Goal: Task Accomplishment & Management: Use online tool/utility

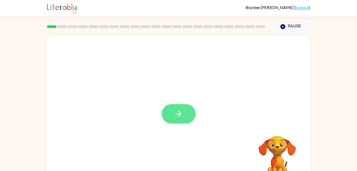
click at [176, 115] on icon "button" at bounding box center [178, 113] width 9 height 9
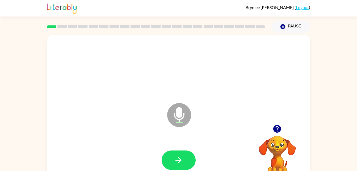
click at [176, 115] on icon at bounding box center [179, 115] width 24 height 24
click at [181, 164] on icon "button" at bounding box center [178, 159] width 9 height 9
click at [181, 155] on icon "button" at bounding box center [178, 159] width 9 height 9
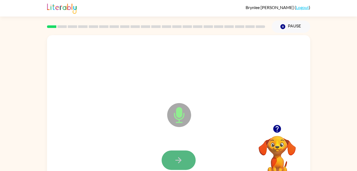
click at [181, 160] on icon "button" at bounding box center [178, 159] width 9 height 9
click at [181, 160] on icon "button" at bounding box center [179, 160] width 6 height 6
click at [178, 164] on icon "button" at bounding box center [178, 159] width 9 height 9
click at [180, 157] on icon "button" at bounding box center [178, 159] width 9 height 9
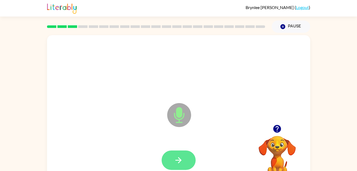
click at [176, 156] on icon "button" at bounding box center [178, 159] width 9 height 9
click at [180, 156] on icon "button" at bounding box center [178, 159] width 9 height 9
click at [181, 156] on icon "button" at bounding box center [178, 159] width 9 height 9
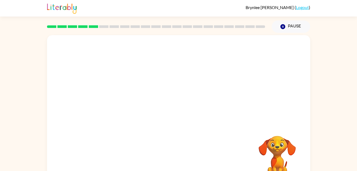
drag, startPoint x: 192, startPoint y: 80, endPoint x: 125, endPoint y: 142, distance: 91.7
click at [125, 142] on div "Your browser must support playing .mp4 files to use Literably. Please try using…" at bounding box center [178, 111] width 263 height 152
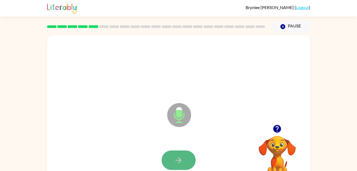
click at [166, 158] on button "button" at bounding box center [179, 159] width 34 height 19
click at [172, 161] on button "button" at bounding box center [179, 159] width 34 height 19
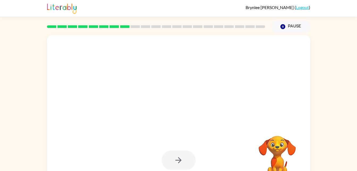
click at [181, 155] on div at bounding box center [179, 159] width 34 height 19
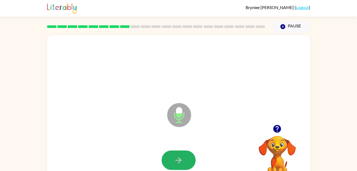
click at [181, 155] on icon "button" at bounding box center [178, 159] width 9 height 9
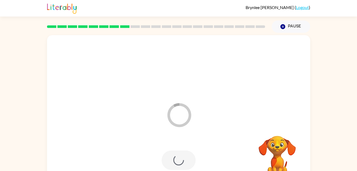
click at [181, 155] on div at bounding box center [179, 159] width 34 height 19
drag, startPoint x: 143, startPoint y: 84, endPoint x: 91, endPoint y: 98, distance: 53.9
click at [91, 98] on div at bounding box center [178, 79] width 263 height 89
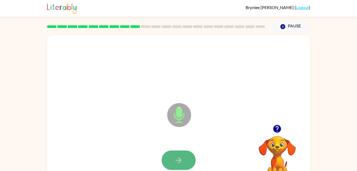
click at [176, 157] on icon "button" at bounding box center [178, 159] width 9 height 9
click at [184, 156] on button "button" at bounding box center [179, 159] width 34 height 19
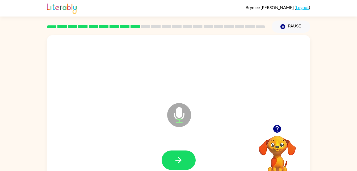
click at [204, 147] on div at bounding box center [178, 160] width 253 height 44
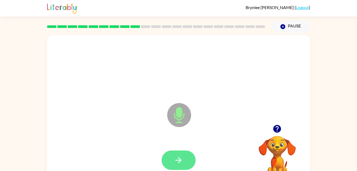
click at [184, 156] on button "button" at bounding box center [179, 159] width 34 height 19
click at [193, 162] on button "button" at bounding box center [179, 159] width 34 height 19
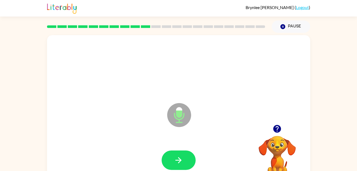
drag, startPoint x: 255, startPoint y: 91, endPoint x: 161, endPoint y: 132, distance: 102.4
click at [161, 132] on div "Microphone The Microphone is here when it is your turn to talk" at bounding box center [178, 111] width 263 height 152
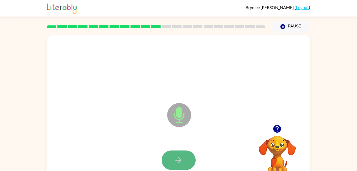
click at [184, 157] on button "button" at bounding box center [179, 159] width 34 height 19
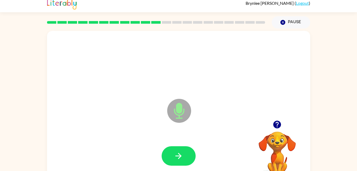
scroll to position [16, 0]
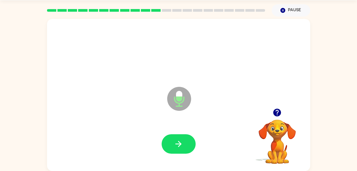
drag, startPoint x: 184, startPoint y: 157, endPoint x: 174, endPoint y: 155, distance: 10.0
drag, startPoint x: 174, startPoint y: 155, endPoint x: 171, endPoint y: 141, distance: 14.6
click at [171, 141] on button "button" at bounding box center [179, 143] width 34 height 19
click at [174, 142] on icon "button" at bounding box center [178, 143] width 9 height 9
click at [173, 141] on button "button" at bounding box center [179, 143] width 34 height 19
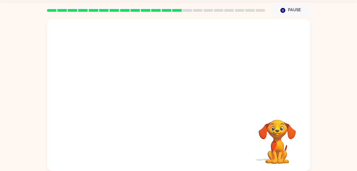
click at [151, 119] on div "Your browser must support playing .mp4 files to use Literably. Please try using…" at bounding box center [178, 95] width 263 height 152
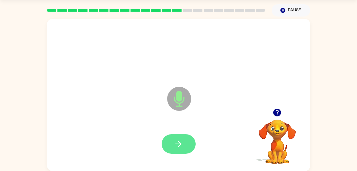
click at [181, 141] on icon "button" at bounding box center [178, 143] width 9 height 9
click at [181, 146] on icon "button" at bounding box center [178, 143] width 9 height 9
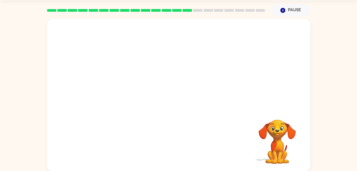
click at [181, 146] on div at bounding box center [178, 144] width 253 height 44
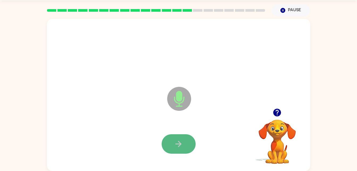
click at [189, 140] on button "button" at bounding box center [179, 143] width 34 height 19
click at [188, 148] on button "button" at bounding box center [179, 143] width 34 height 19
click at [184, 141] on button "button" at bounding box center [179, 143] width 34 height 19
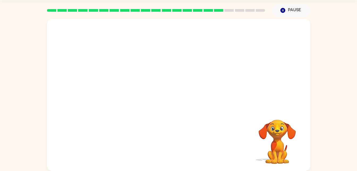
click at [328, 102] on div "Your browser must support playing .mp4 files to use Literably. Please try using…" at bounding box center [178, 93] width 357 height 154
click at [261, 91] on div at bounding box center [165, 85] width 227 height 19
click at [243, 105] on div at bounding box center [178, 95] width 263 height 152
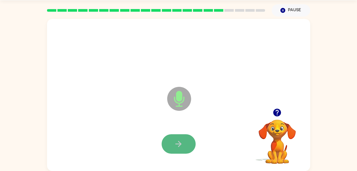
click at [190, 136] on button "button" at bounding box center [179, 143] width 34 height 19
drag, startPoint x: 159, startPoint y: 119, endPoint x: 194, endPoint y: 184, distance: 74.4
click at [194, 170] on html "Brynlee Comer ( Logout ) Pause Pause Microphone The Microphone is here when it …" at bounding box center [178, 77] width 357 height 187
click at [176, 132] on div at bounding box center [178, 144] width 253 height 44
click at [177, 138] on button "button" at bounding box center [179, 143] width 34 height 19
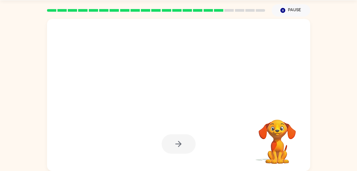
drag, startPoint x: 181, startPoint y: 158, endPoint x: 192, endPoint y: 145, distance: 17.5
click at [192, 145] on div at bounding box center [178, 144] width 253 height 44
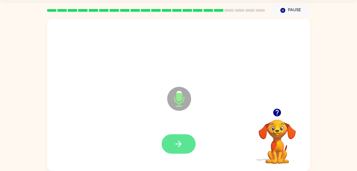
click at [189, 135] on button "button" at bounding box center [179, 143] width 34 height 19
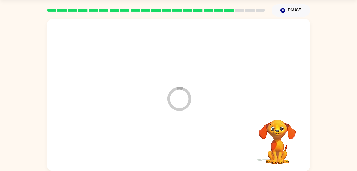
click at [213, 131] on div at bounding box center [178, 144] width 253 height 44
click at [214, 130] on div at bounding box center [178, 144] width 253 height 44
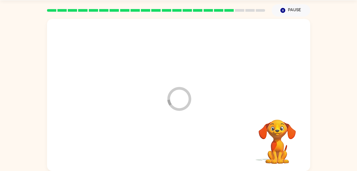
click at [214, 130] on div at bounding box center [178, 144] width 253 height 44
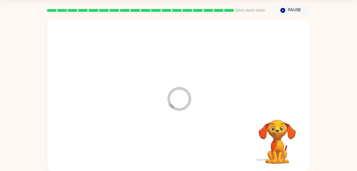
click at [214, 130] on div at bounding box center [178, 144] width 253 height 44
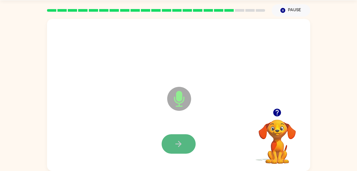
click at [180, 138] on button "button" at bounding box center [179, 143] width 34 height 19
click at [187, 135] on button "button" at bounding box center [179, 143] width 34 height 19
click at [181, 139] on icon "button" at bounding box center [178, 143] width 9 height 9
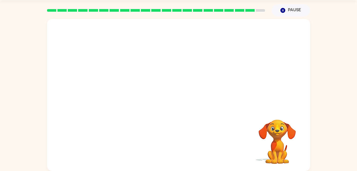
click at [184, 143] on div at bounding box center [178, 144] width 253 height 44
click at [184, 146] on div at bounding box center [178, 144] width 253 height 44
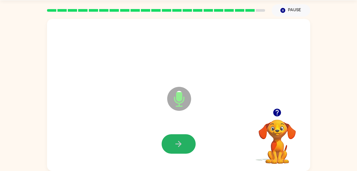
click at [184, 146] on button "button" at bounding box center [179, 143] width 34 height 19
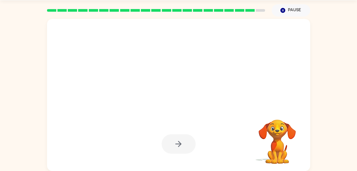
drag, startPoint x: 190, startPoint y: 131, endPoint x: 196, endPoint y: 126, distance: 8.1
click at [196, 126] on div at bounding box center [178, 144] width 253 height 44
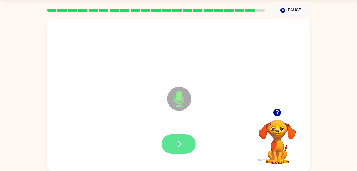
click at [187, 137] on button "button" at bounding box center [179, 143] width 34 height 19
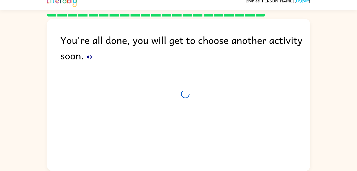
scroll to position [7, 0]
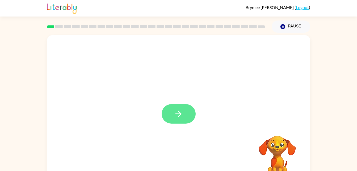
click at [173, 119] on button "button" at bounding box center [179, 113] width 34 height 19
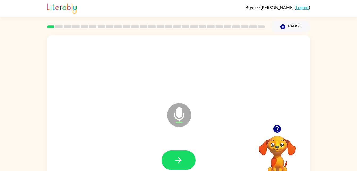
drag, startPoint x: 166, startPoint y: 120, endPoint x: 181, endPoint y: 166, distance: 47.8
click at [181, 166] on button "button" at bounding box center [179, 159] width 34 height 19
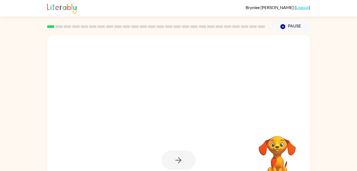
click at [177, 159] on div at bounding box center [179, 159] width 34 height 19
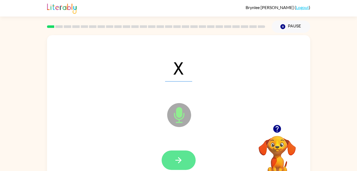
click at [176, 164] on icon "button" at bounding box center [178, 159] width 9 height 9
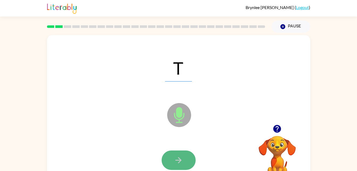
click at [177, 158] on icon "button" at bounding box center [178, 159] width 9 height 9
click at [182, 160] on icon "button" at bounding box center [178, 159] width 9 height 9
click at [177, 160] on icon "button" at bounding box center [179, 160] width 6 height 6
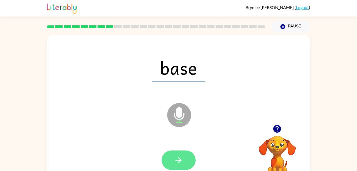
click at [166, 153] on button "button" at bounding box center [179, 159] width 34 height 19
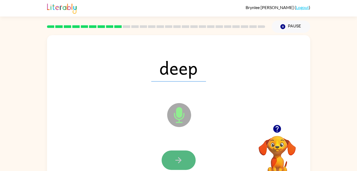
click at [180, 158] on icon "button" at bounding box center [179, 160] width 6 height 6
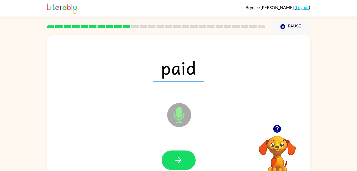
click at [180, 170] on div at bounding box center [178, 160] width 253 height 44
click at [127, 148] on div at bounding box center [178, 160] width 253 height 44
click at [187, 160] on button "button" at bounding box center [179, 159] width 34 height 19
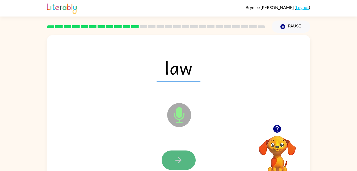
click at [189, 158] on button "button" at bounding box center [179, 159] width 34 height 19
click at [180, 162] on icon "button" at bounding box center [178, 159] width 9 height 9
click at [169, 152] on button "button" at bounding box center [179, 159] width 34 height 19
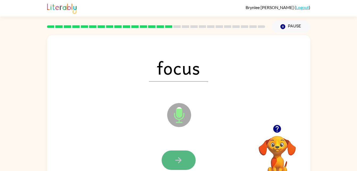
click at [181, 155] on icon "button" at bounding box center [178, 159] width 9 height 9
click at [181, 155] on div at bounding box center [179, 159] width 34 height 19
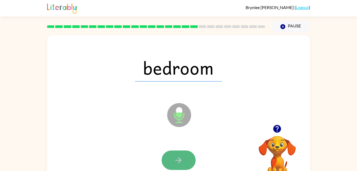
click at [177, 157] on icon "button" at bounding box center [178, 159] width 9 height 9
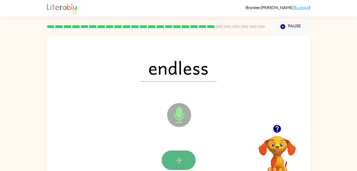
click at [173, 161] on button "button" at bounding box center [179, 159] width 34 height 19
click at [175, 154] on button "button" at bounding box center [179, 159] width 34 height 19
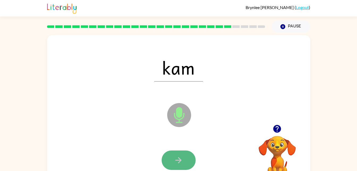
click at [174, 156] on icon "button" at bounding box center [178, 159] width 9 height 9
click at [188, 165] on button "button" at bounding box center [179, 159] width 34 height 19
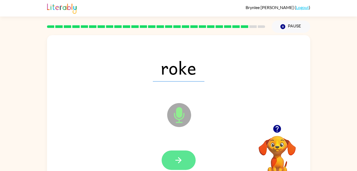
click at [178, 162] on icon "button" at bounding box center [178, 159] width 9 height 9
click at [174, 161] on icon "button" at bounding box center [178, 159] width 9 height 9
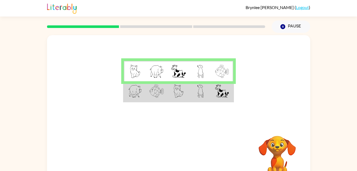
scroll to position [16, 0]
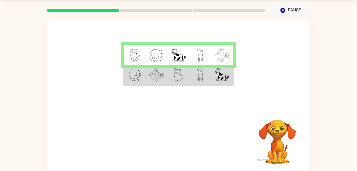
click at [173, 52] on img at bounding box center [178, 54] width 14 height 13
click at [135, 74] on img at bounding box center [135, 74] width 14 height 13
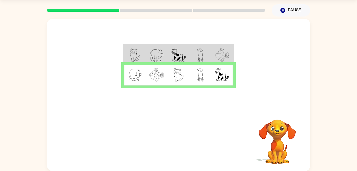
click at [181, 69] on img at bounding box center [179, 74] width 10 height 13
click at [176, 139] on icon "button" at bounding box center [178, 140] width 9 height 9
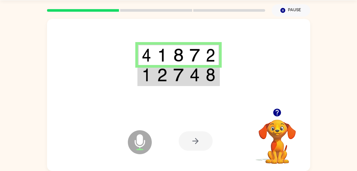
click at [193, 141] on div at bounding box center [196, 140] width 34 height 19
click at [192, 150] on div at bounding box center [196, 140] width 34 height 19
click at [201, 141] on div at bounding box center [196, 140] width 34 height 19
drag, startPoint x: 201, startPoint y: 141, endPoint x: 201, endPoint y: 144, distance: 2.7
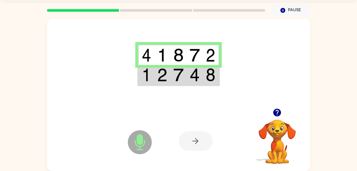
click at [201, 144] on div at bounding box center [196, 140] width 34 height 19
click at [199, 144] on div at bounding box center [196, 140] width 34 height 19
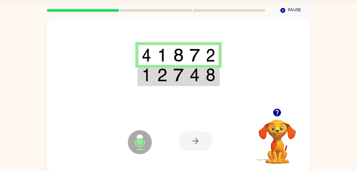
click at [199, 145] on div at bounding box center [196, 140] width 34 height 19
click at [195, 143] on div at bounding box center [196, 140] width 34 height 19
click at [194, 137] on div at bounding box center [196, 140] width 34 height 19
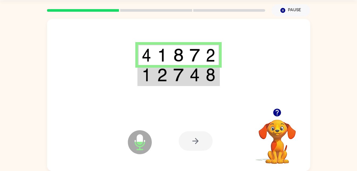
click at [194, 137] on div at bounding box center [196, 140] width 34 height 19
click at [196, 132] on div at bounding box center [196, 140] width 34 height 19
click at [195, 133] on div at bounding box center [196, 140] width 34 height 19
click at [194, 134] on div at bounding box center [196, 140] width 34 height 19
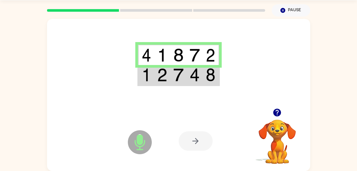
click at [194, 134] on div at bounding box center [196, 140] width 34 height 19
click at [194, 135] on div at bounding box center [196, 140] width 34 height 19
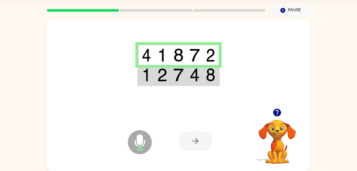
click at [208, 135] on div at bounding box center [196, 140] width 34 height 19
click at [203, 137] on div at bounding box center [196, 140] width 34 height 19
click at [277, 107] on button "button" at bounding box center [277, 113] width 14 height 14
click at [149, 80] on img at bounding box center [147, 74] width 10 height 13
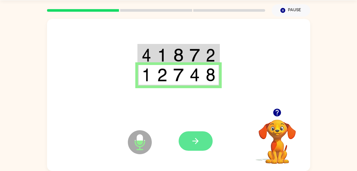
click at [196, 140] on icon "button" at bounding box center [195, 140] width 9 height 9
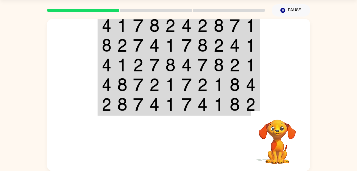
click at [109, 23] on img at bounding box center [107, 25] width 10 height 13
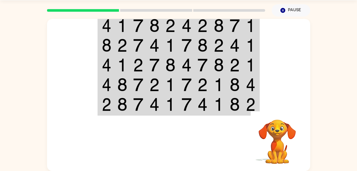
click at [34, 93] on div "Your browser must support playing .mp4 files to use Literably. Please try using…" at bounding box center [178, 93] width 357 height 154
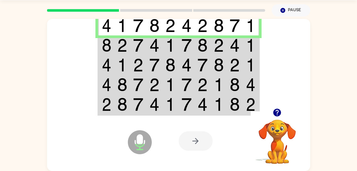
click at [109, 40] on img at bounding box center [107, 45] width 10 height 13
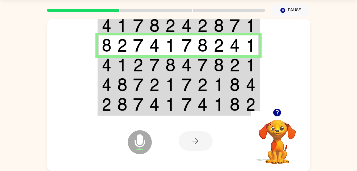
click at [124, 62] on img at bounding box center [122, 64] width 10 height 13
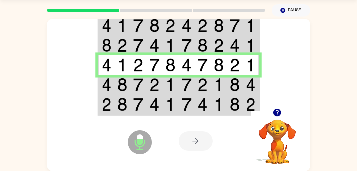
click at [135, 86] on img at bounding box center [138, 84] width 10 height 13
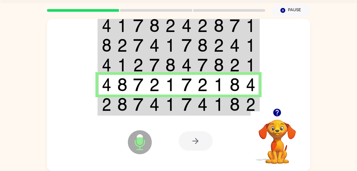
click at [107, 102] on img at bounding box center [107, 104] width 10 height 13
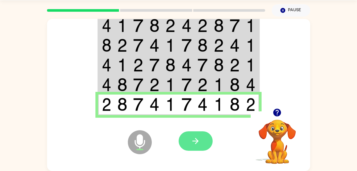
click at [196, 141] on icon "button" at bounding box center [196, 141] width 6 height 6
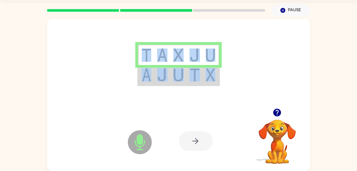
drag, startPoint x: 130, startPoint y: 94, endPoint x: 207, endPoint y: 73, distance: 79.5
click at [207, 73] on div at bounding box center [178, 63] width 263 height 89
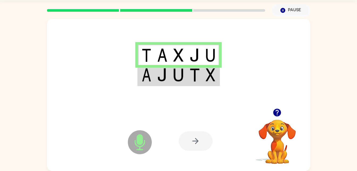
drag, startPoint x: 207, startPoint y: 73, endPoint x: 218, endPoint y: 73, distance: 10.4
click at [218, 73] on td at bounding box center [211, 75] width 16 height 20
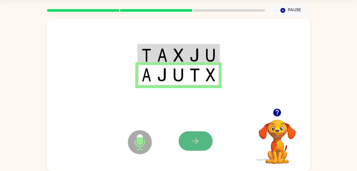
click at [193, 140] on icon "button" at bounding box center [195, 140] width 9 height 9
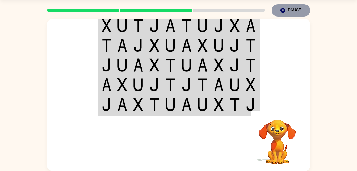
click at [281, 7] on icon "Pause" at bounding box center [283, 10] width 6 height 6
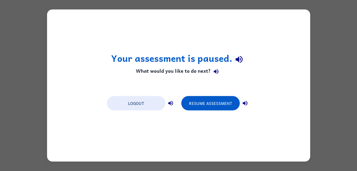
scroll to position [0, 0]
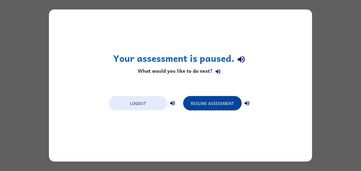
click at [216, 103] on button "Resume Assessment" at bounding box center [212, 103] width 59 height 14
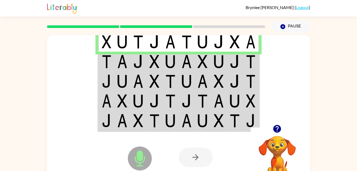
click at [122, 60] on img at bounding box center [122, 61] width 10 height 13
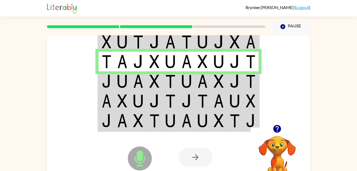
click at [125, 94] on td at bounding box center [122, 101] width 16 height 20
click at [109, 86] on img at bounding box center [107, 80] width 10 height 13
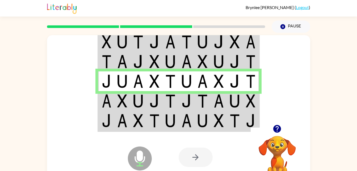
click at [111, 95] on img at bounding box center [107, 100] width 10 height 13
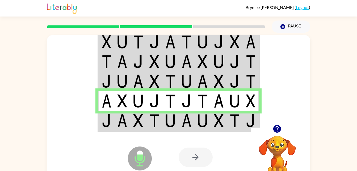
click at [112, 80] on td at bounding box center [106, 81] width 16 height 20
click at [182, 53] on td at bounding box center [187, 62] width 16 height 20
click at [133, 126] on td at bounding box center [138, 121] width 16 height 20
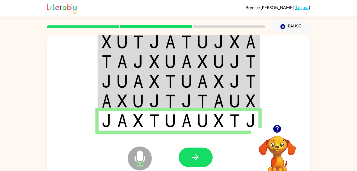
click at [127, 105] on img at bounding box center [122, 100] width 10 height 13
click at [122, 105] on img at bounding box center [122, 100] width 10 height 13
click at [108, 94] on img at bounding box center [107, 100] width 10 height 13
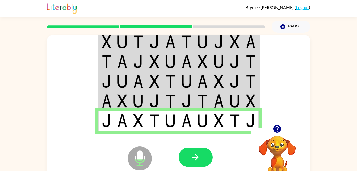
click at [107, 96] on img at bounding box center [107, 100] width 10 height 13
click at [106, 96] on img at bounding box center [107, 100] width 10 height 13
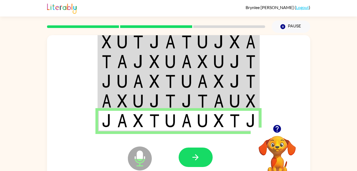
click at [106, 96] on img at bounding box center [107, 100] width 10 height 13
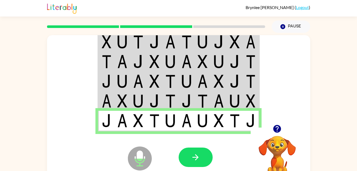
click at [106, 96] on img at bounding box center [107, 100] width 10 height 13
click at [227, 104] on td at bounding box center [235, 101] width 16 height 20
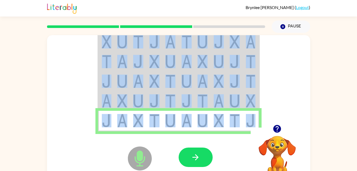
drag, startPoint x: 227, startPoint y: 104, endPoint x: 229, endPoint y: 113, distance: 9.2
click at [229, 113] on tbody at bounding box center [178, 81] width 161 height 100
drag, startPoint x: 229, startPoint y: 113, endPoint x: 209, endPoint y: 99, distance: 24.3
click at [209, 99] on td at bounding box center [203, 101] width 16 height 20
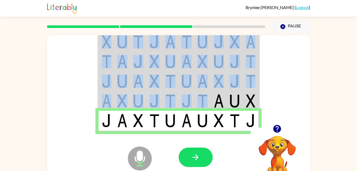
click at [209, 99] on td at bounding box center [203, 101] width 16 height 20
drag, startPoint x: 209, startPoint y: 99, endPoint x: 220, endPoint y: 104, distance: 12.5
click at [220, 104] on img at bounding box center [219, 100] width 10 height 13
click at [216, 97] on img at bounding box center [219, 100] width 10 height 13
click at [235, 99] on img at bounding box center [235, 100] width 10 height 13
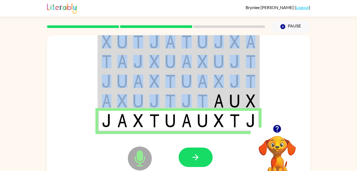
click at [107, 120] on img at bounding box center [107, 120] width 10 height 13
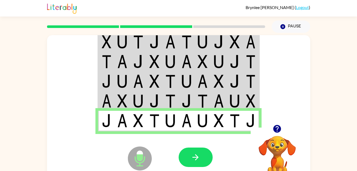
click at [184, 147] on icon "Microphone The Microphone is here when it is your turn to talk" at bounding box center [167, 165] width 80 height 40
click at [194, 154] on icon "button" at bounding box center [195, 156] width 9 height 9
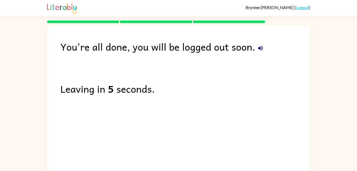
scroll to position [0, 0]
